Goal: Entertainment & Leisure: Consume media (video, audio)

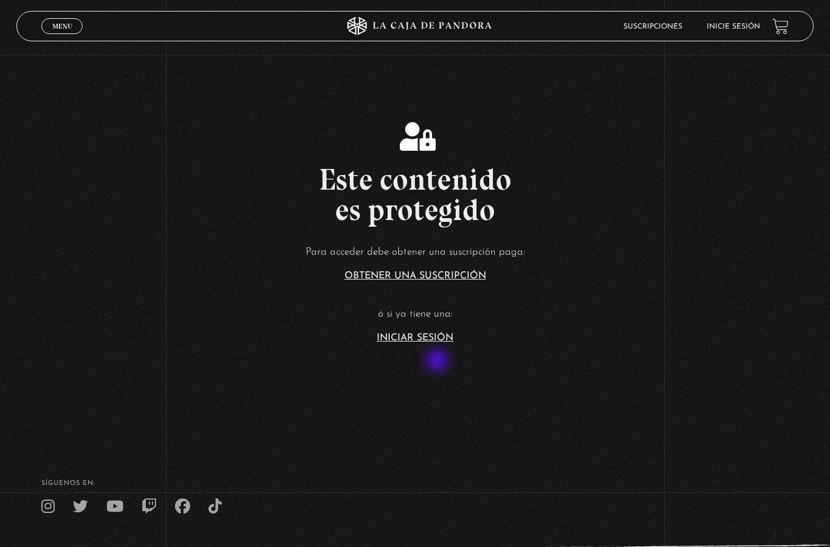
click at [402, 343] on link "Iniciar Sesión" at bounding box center [415, 338] width 77 height 10
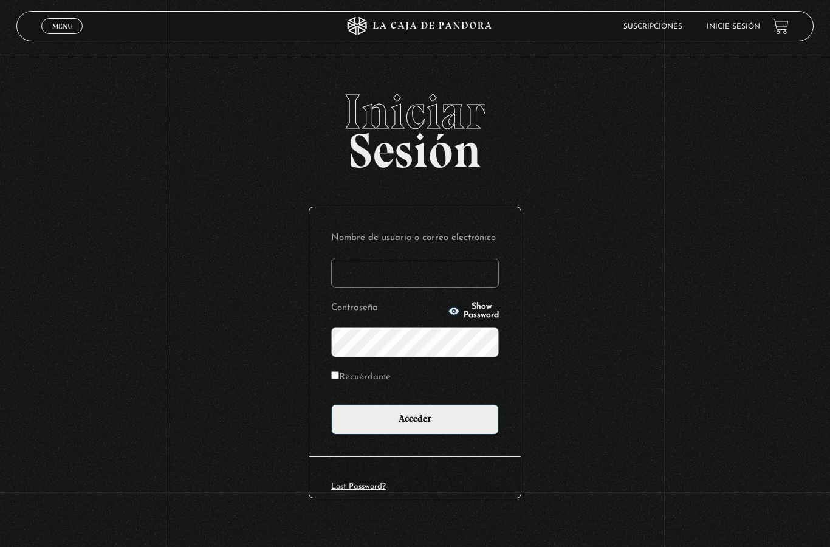
type input "baikel@gmail.com"
click at [401, 435] on input "Acceder" at bounding box center [415, 419] width 168 height 30
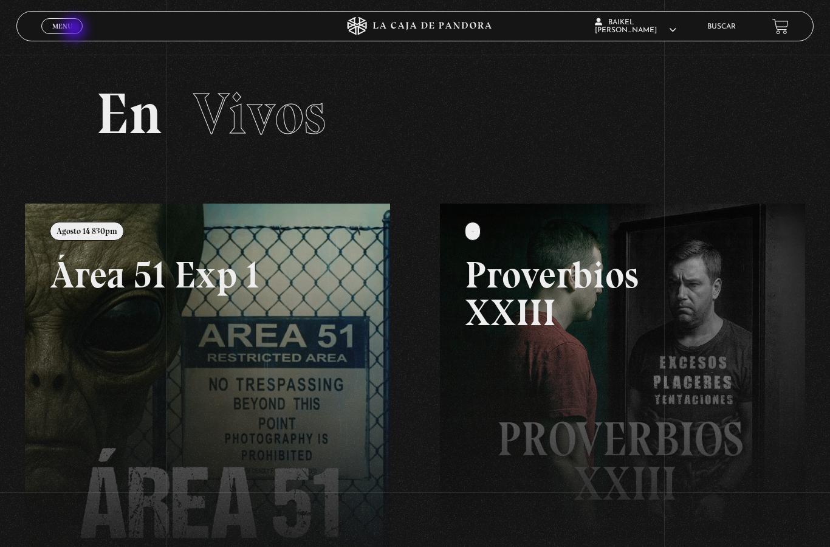
click at [75, 30] on link "Menu Cerrar" at bounding box center [61, 26] width 41 height 16
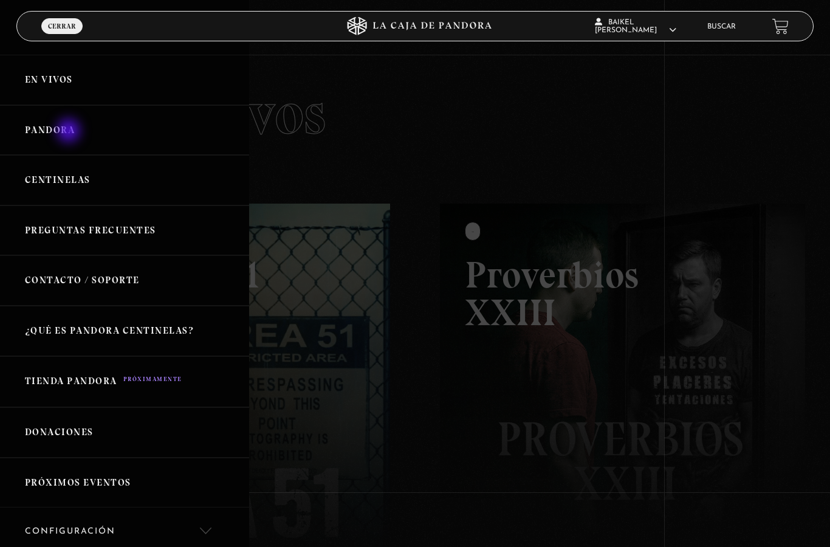
click at [70, 132] on link "Pandora" at bounding box center [124, 130] width 249 height 50
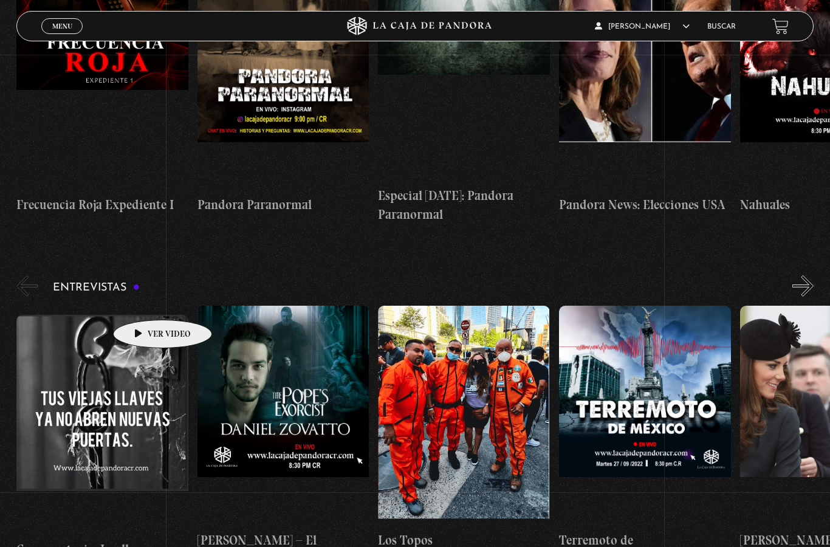
click at [144, 315] on figure at bounding box center [102, 424] width 172 height 219
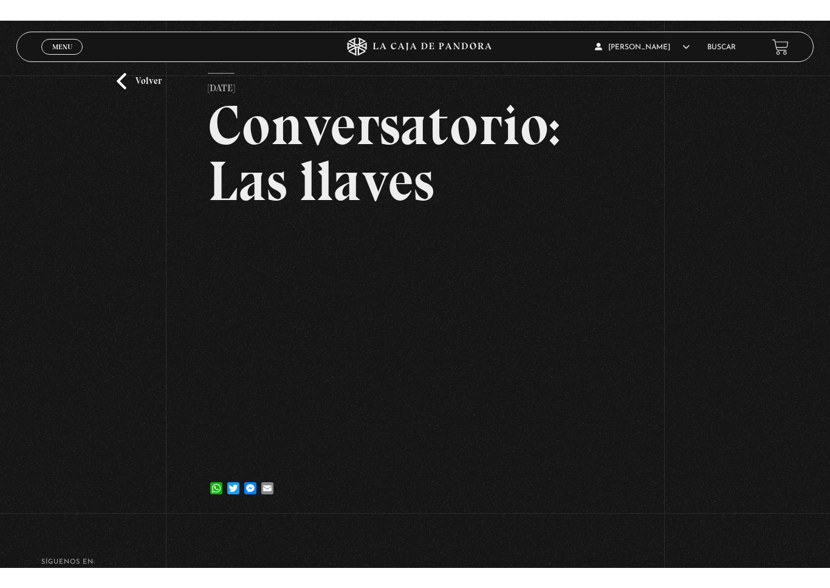
scroll to position [15, 0]
